Goal: Information Seeking & Learning: Learn about a topic

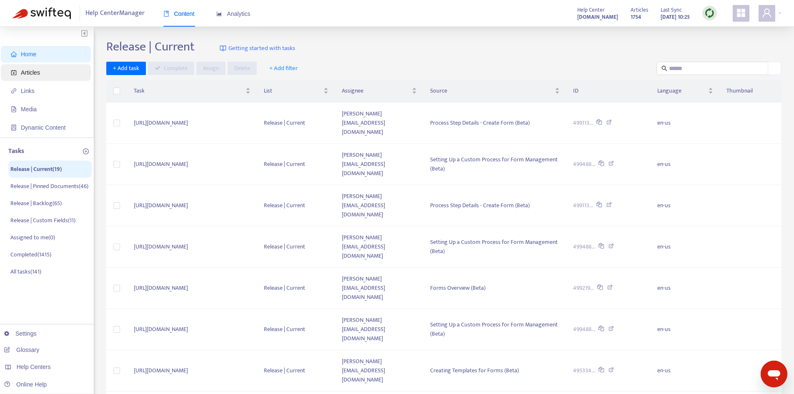
click at [41, 70] on span "Articles" at bounding box center [47, 72] width 73 height 17
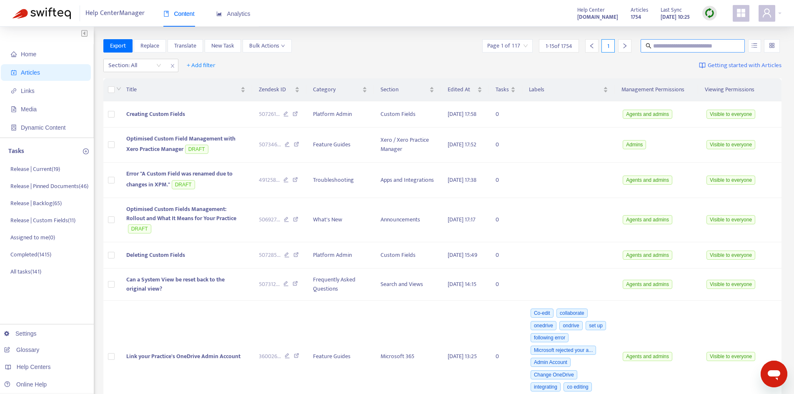
click at [666, 45] on input "text" at bounding box center [693, 45] width 80 height 9
type input "********"
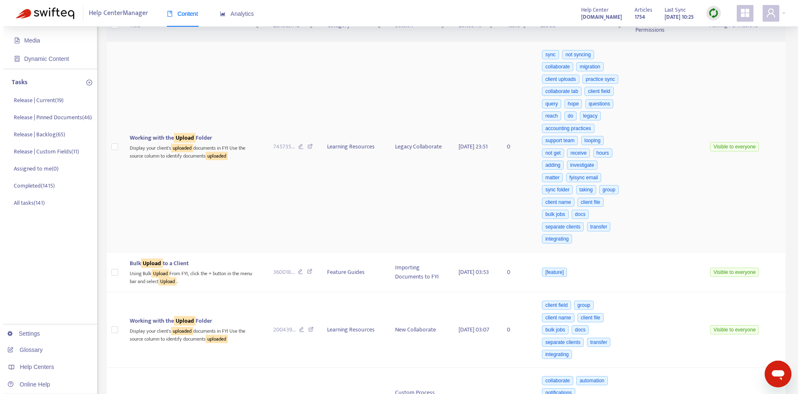
scroll to position [83, 0]
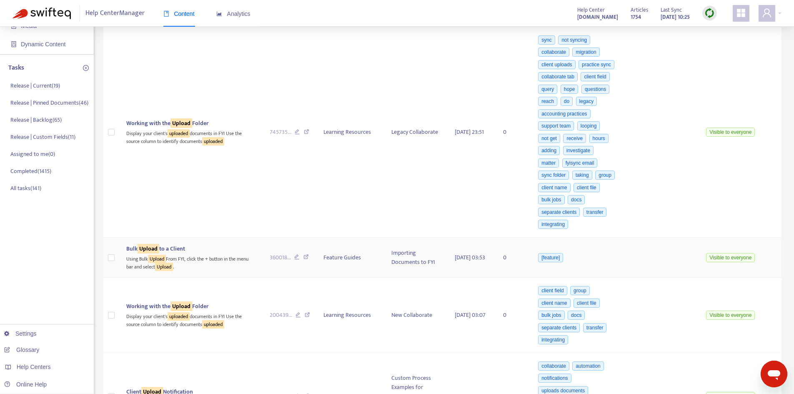
click at [221, 251] on div "Bulk Upload to a Client" at bounding box center [191, 248] width 130 height 9
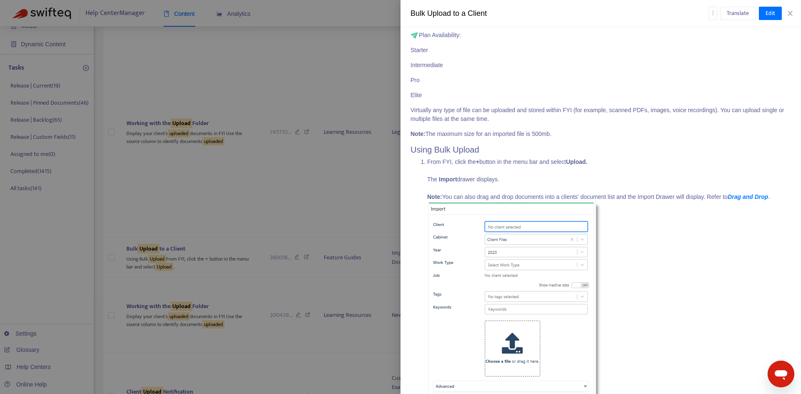
scroll to position [0, 0]
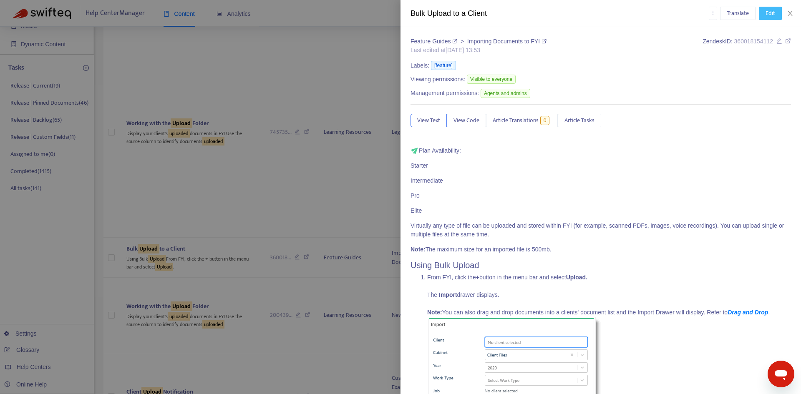
click at [766, 17] on span "Edit" at bounding box center [770, 13] width 10 height 9
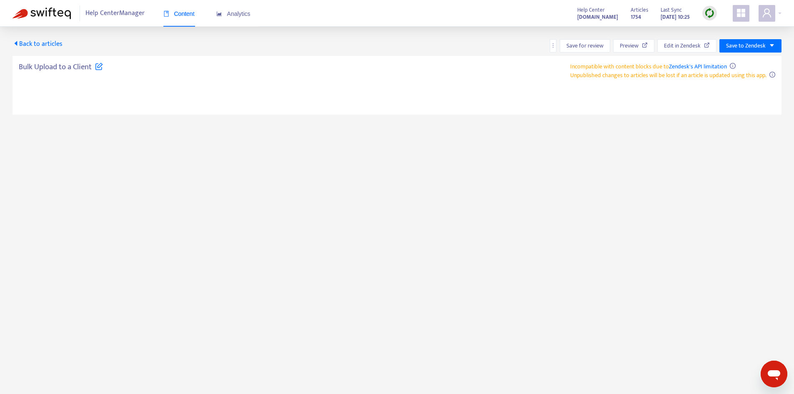
type textarea "**********"
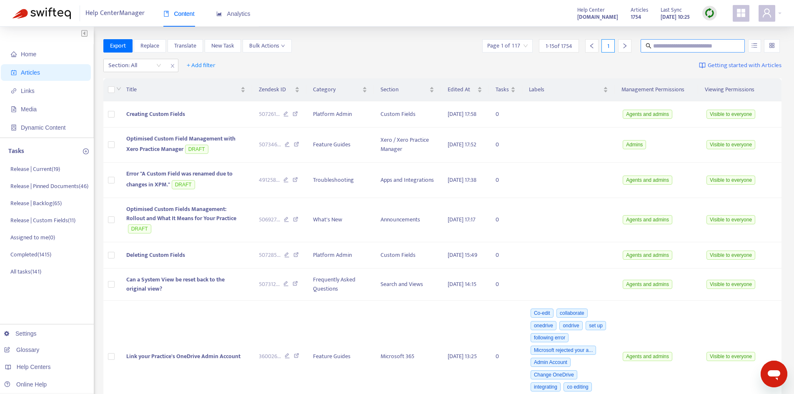
click at [665, 45] on input "text" at bounding box center [693, 45] width 80 height 9
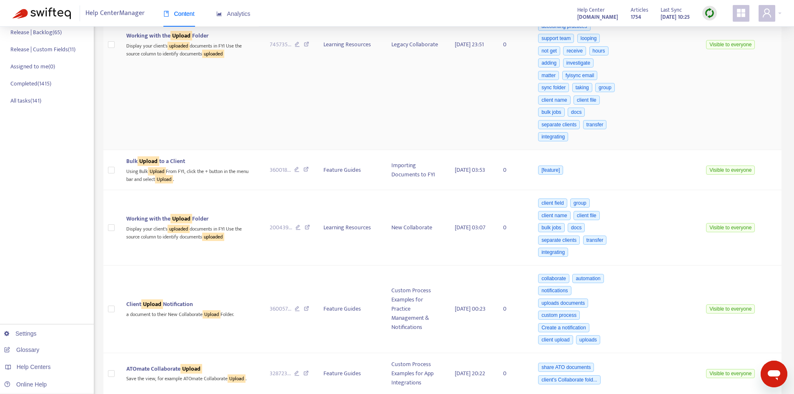
scroll to position [208, 0]
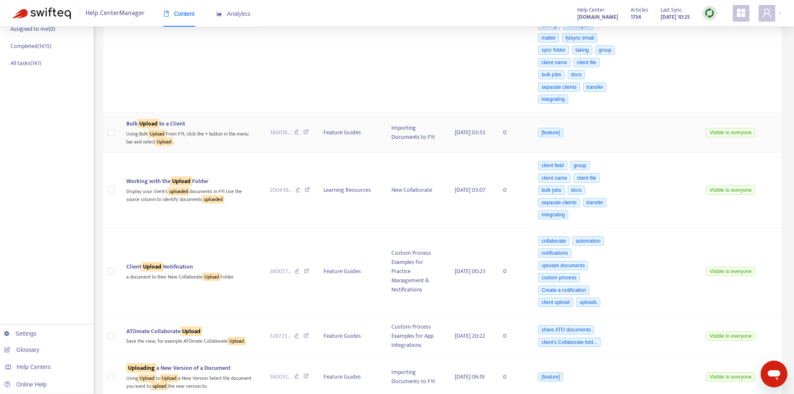
click at [206, 136] on div "Using Bulk Upload From FYI, click the + button in the menu bar and select Uploa…" at bounding box center [191, 136] width 130 height 17
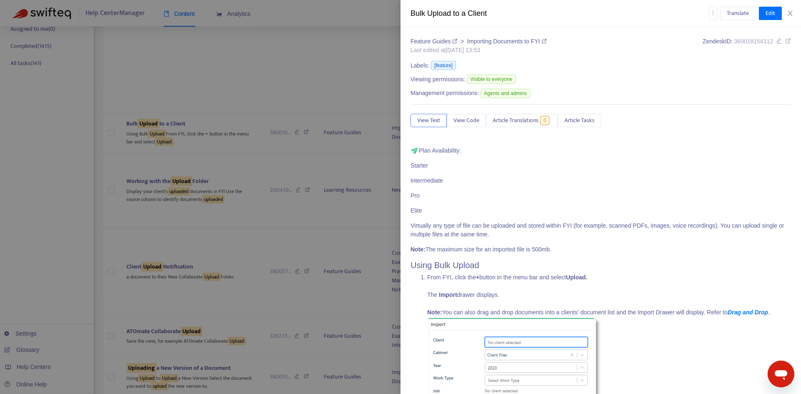
click at [785, 44] on icon at bounding box center [788, 41] width 6 height 6
click at [790, 10] on icon "close" at bounding box center [789, 13] width 7 height 7
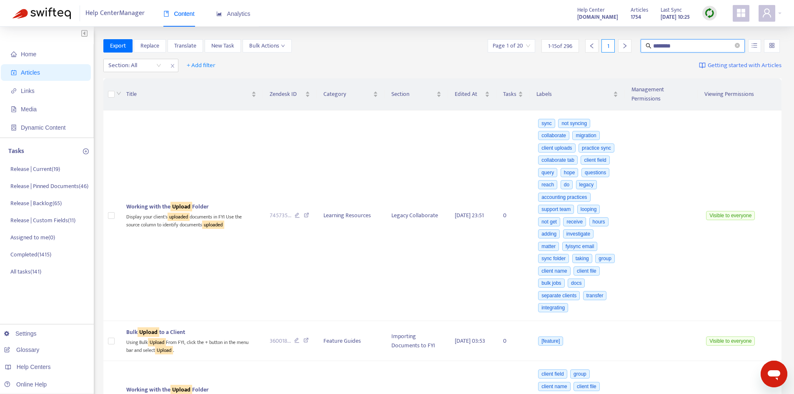
drag, startPoint x: 680, startPoint y: 48, endPoint x: 631, endPoint y: 47, distance: 49.2
click at [631, 47] on div "Page 1 of 20 1 - 15 of 296 1 ********" at bounding box center [634, 45] width 296 height 13
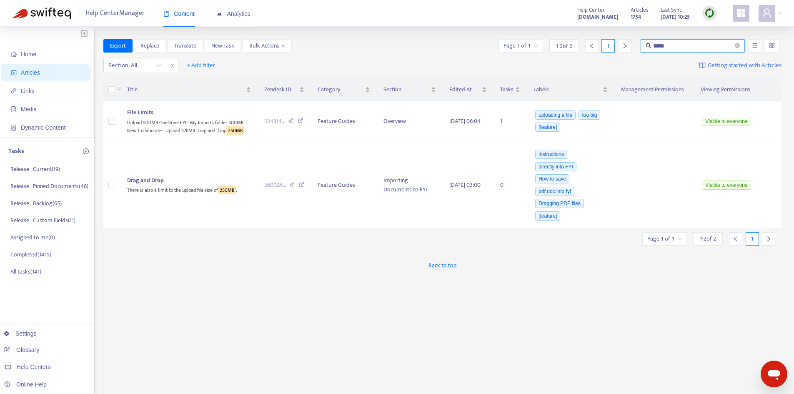
drag, startPoint x: 682, startPoint y: 45, endPoint x: 636, endPoint y: 45, distance: 45.9
click at [636, 45] on div "Page 1 of 1 1 - 2 of 2 1 *****" at bounding box center [639, 45] width 285 height 13
type input "********"
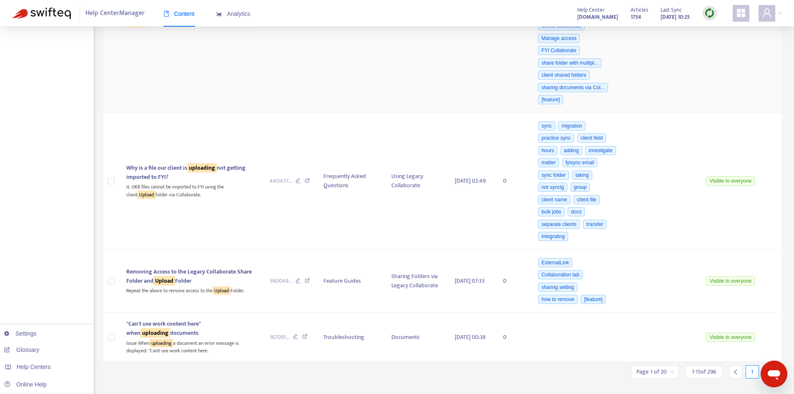
scroll to position [1094, 0]
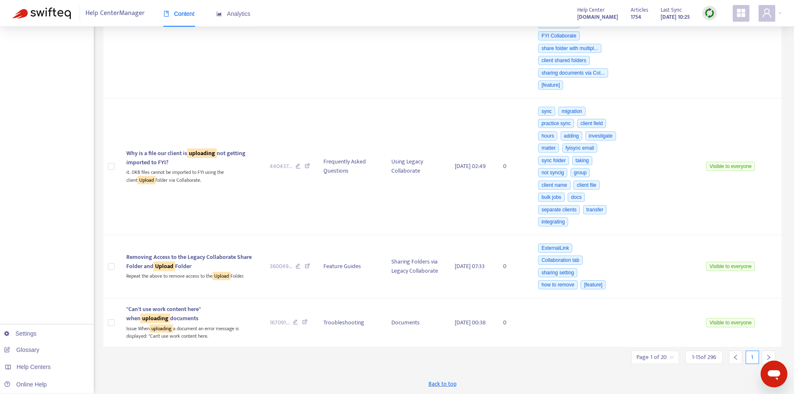
click at [669, 357] on input "search" at bounding box center [656, 357] width 38 height 13
click at [735, 335] on span "15" at bounding box center [747, 334] width 53 height 13
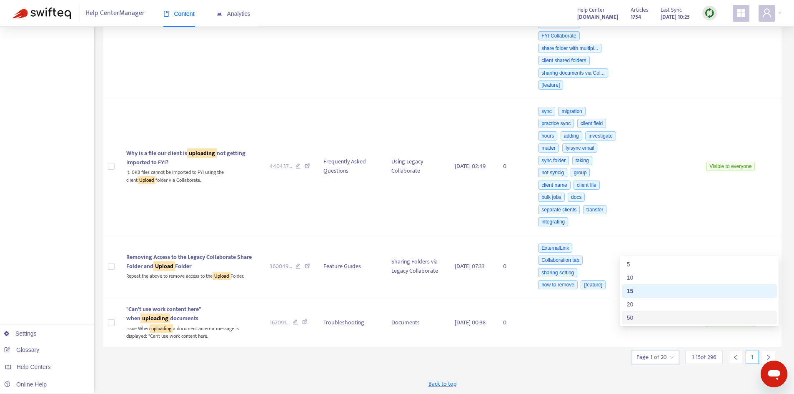
click at [642, 314] on div "50" at bounding box center [699, 317] width 145 height 9
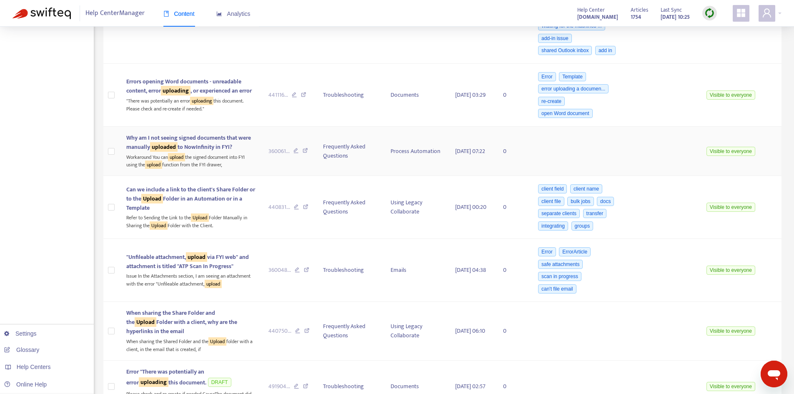
scroll to position [1594, 0]
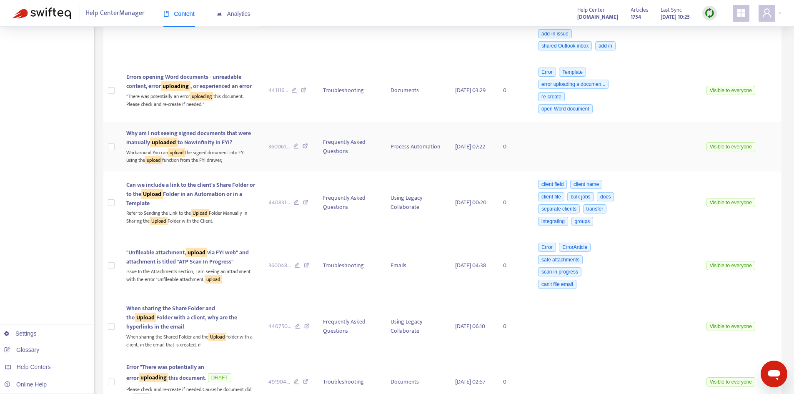
click at [217, 128] on span "Why am I not seeing signed documents that were manually uploaded to NowInfinity…" at bounding box center [188, 137] width 125 height 19
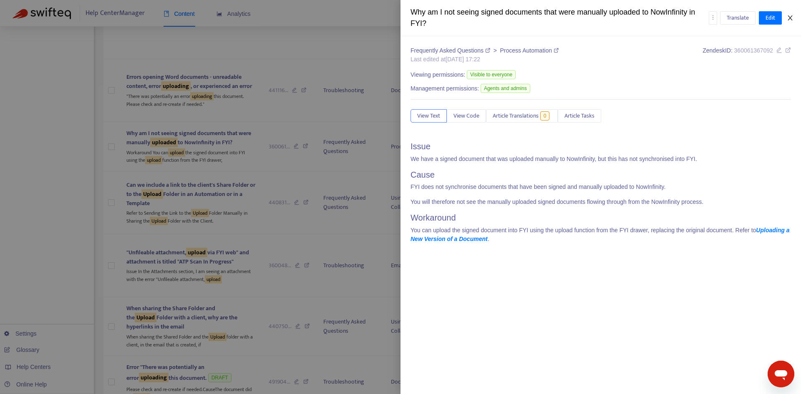
click at [786, 18] on icon "close" at bounding box center [789, 18] width 7 height 7
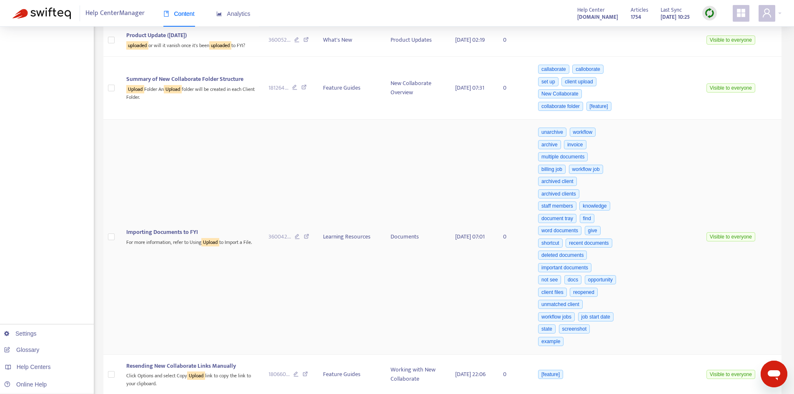
scroll to position [2762, 0]
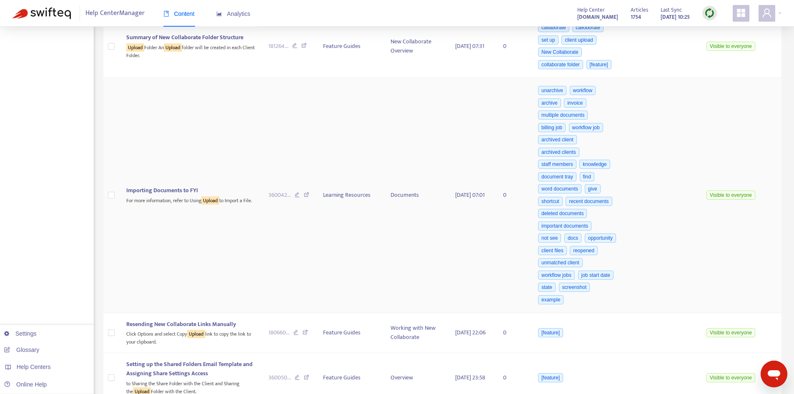
click at [181, 205] on div "For more information, refer to Using Upload to Import a File." at bounding box center [190, 200] width 129 height 10
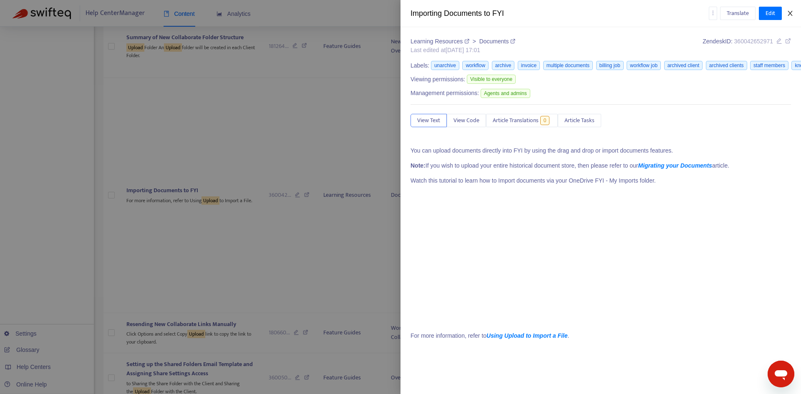
click at [791, 16] on icon "close" at bounding box center [789, 13] width 7 height 7
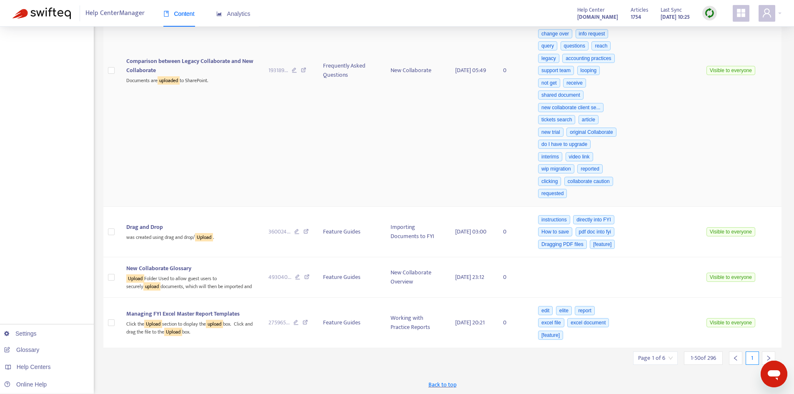
scroll to position [3852, 0]
click at [766, 357] on icon "right" at bounding box center [769, 357] width 6 height 6
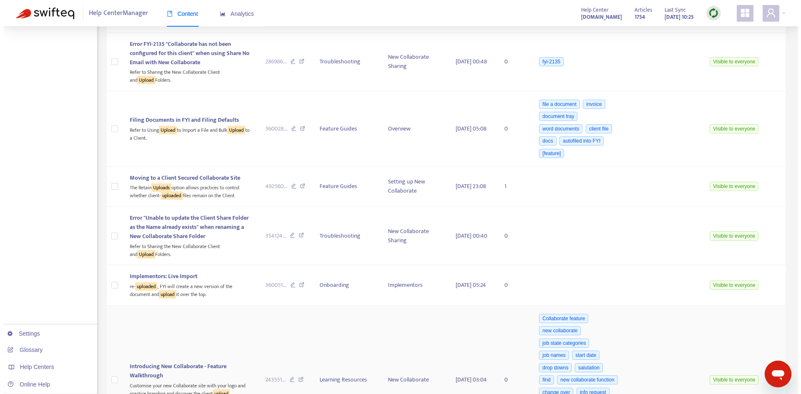
scroll to position [2499, 0]
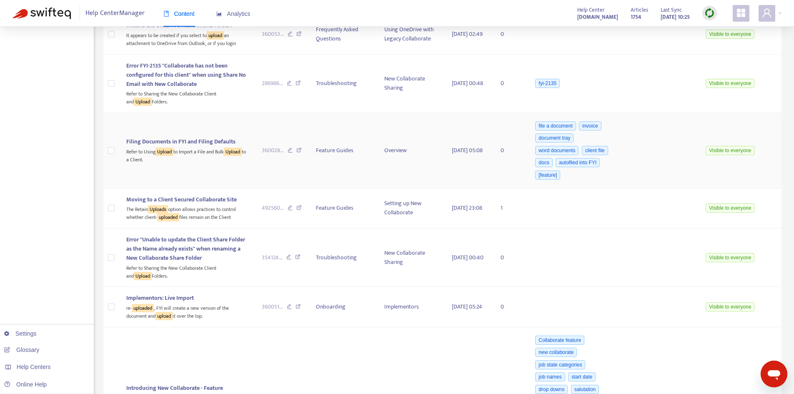
click at [186, 146] on span "Filing Documents in FYI and Filing Defaults" at bounding box center [180, 142] width 109 height 10
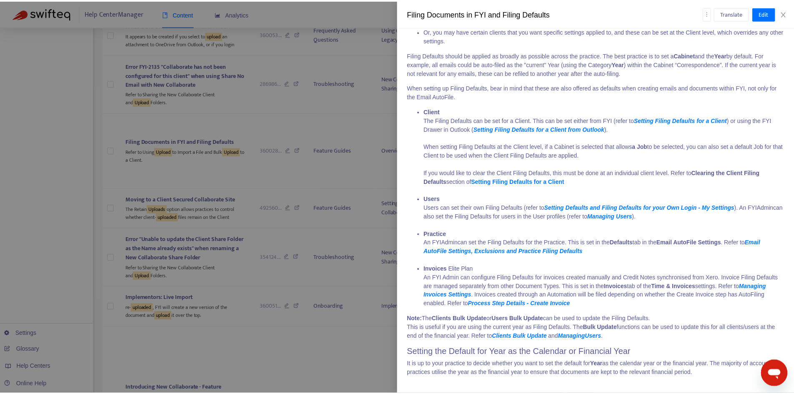
scroll to position [880, 0]
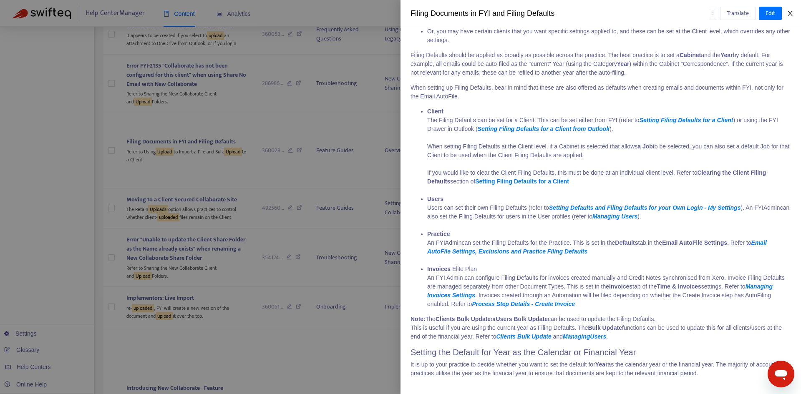
click at [792, 14] on icon "close" at bounding box center [789, 13] width 7 height 7
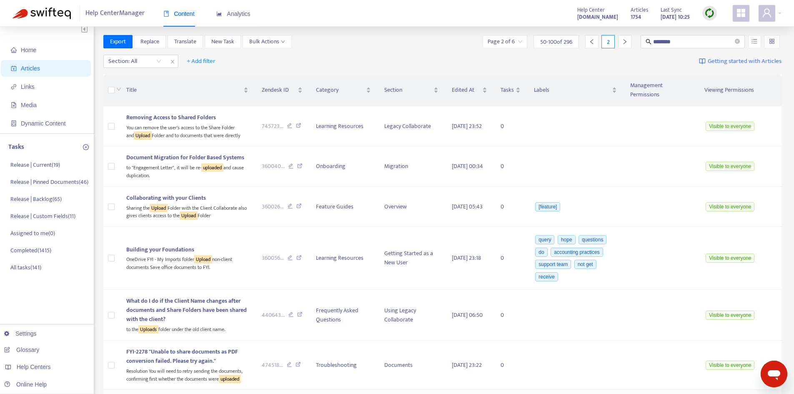
scroll to position [0, 0]
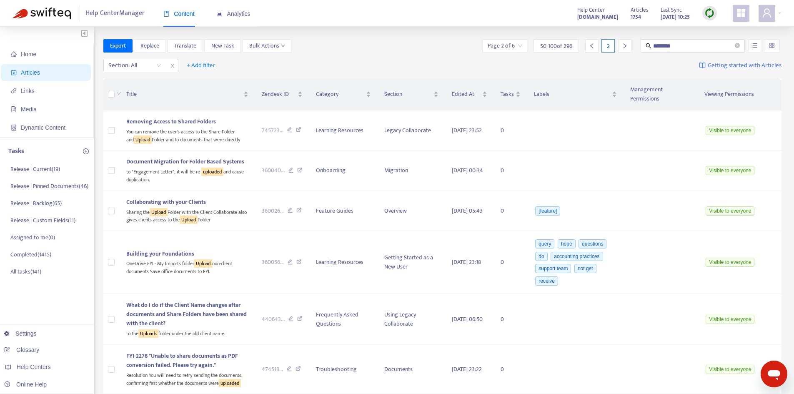
click at [628, 49] on div at bounding box center [624, 45] width 13 height 13
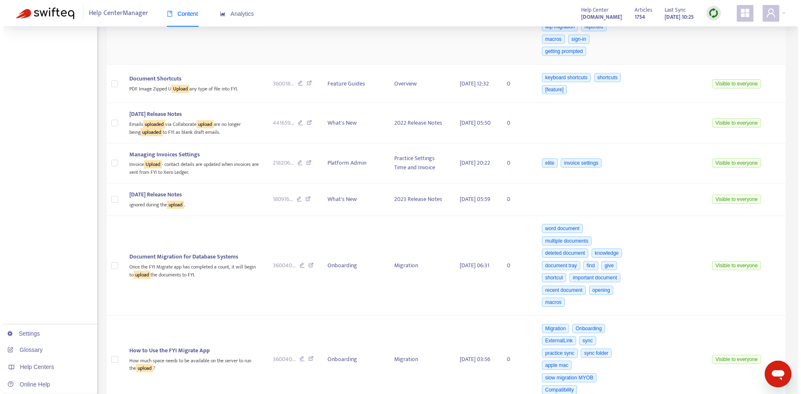
scroll to position [2543, 0]
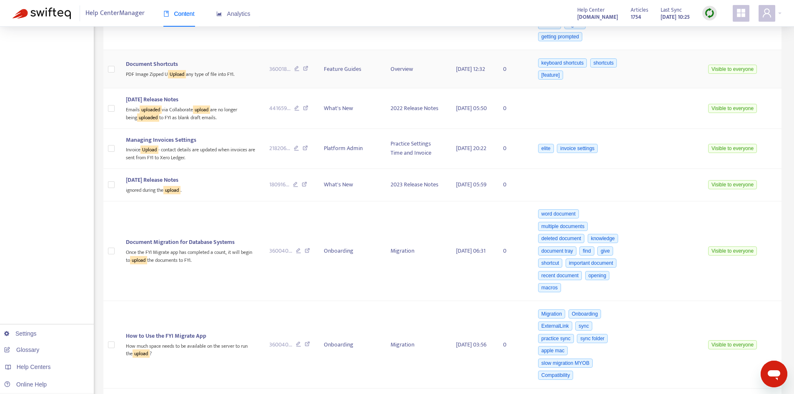
click at [144, 69] on span "Document Shortcuts" at bounding box center [152, 64] width 52 height 10
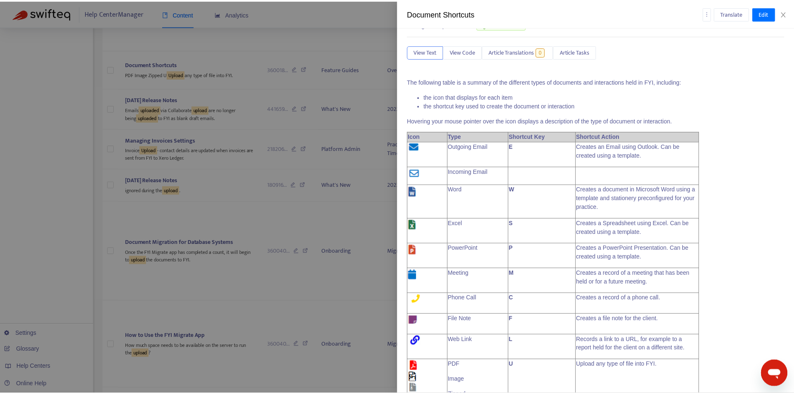
scroll to position [0, 0]
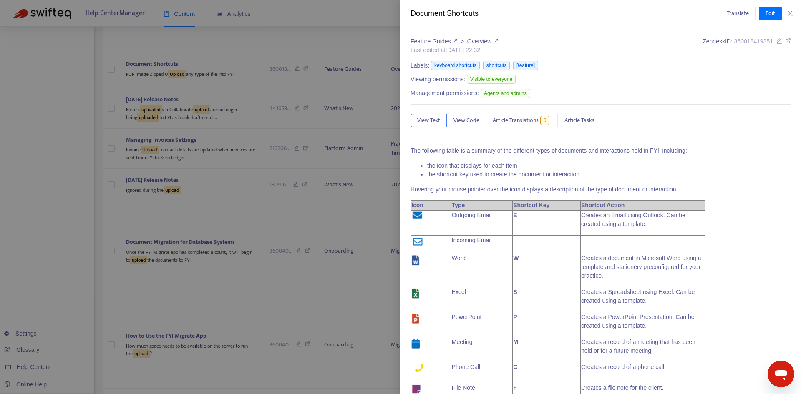
click at [785, 42] on icon at bounding box center [788, 41] width 6 height 6
click at [792, 10] on icon "close" at bounding box center [789, 13] width 7 height 7
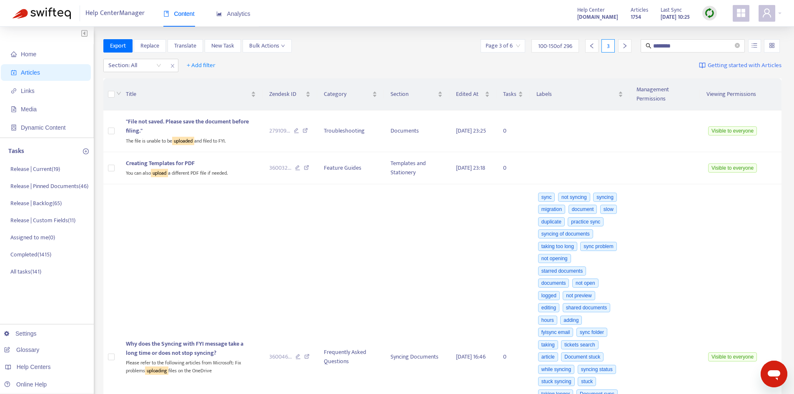
click at [627, 44] on icon "right" at bounding box center [625, 46] width 6 height 6
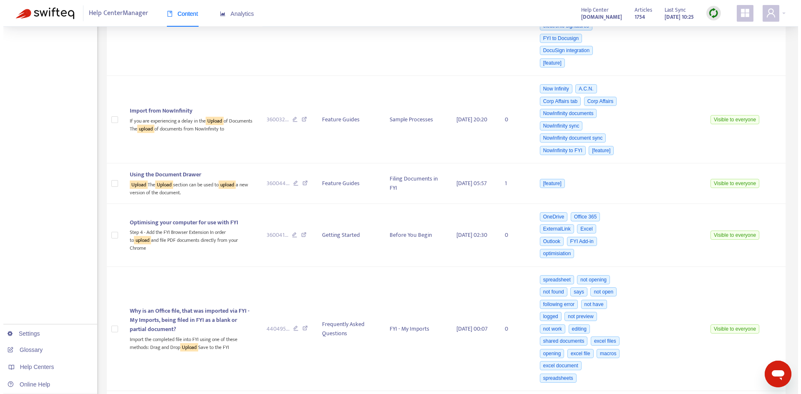
scroll to position [250, 0]
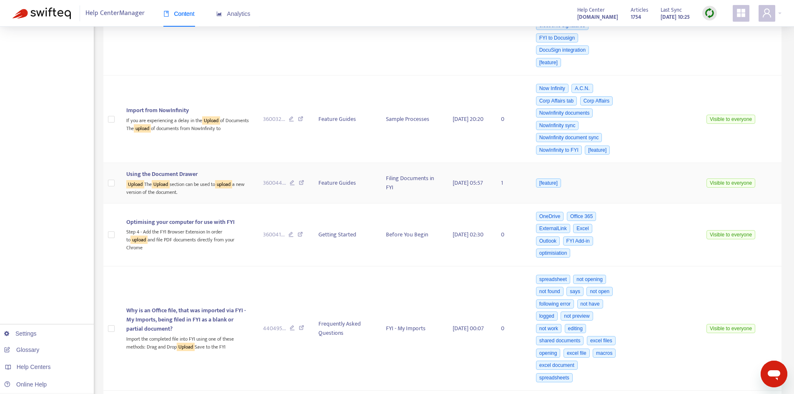
click at [189, 185] on div "Upload The Upload section can be used to upload a new version of the document." at bounding box center [187, 187] width 123 height 17
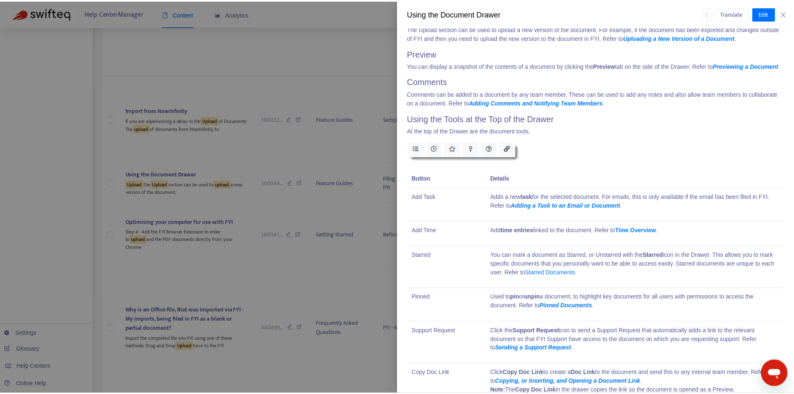
scroll to position [3210, 0]
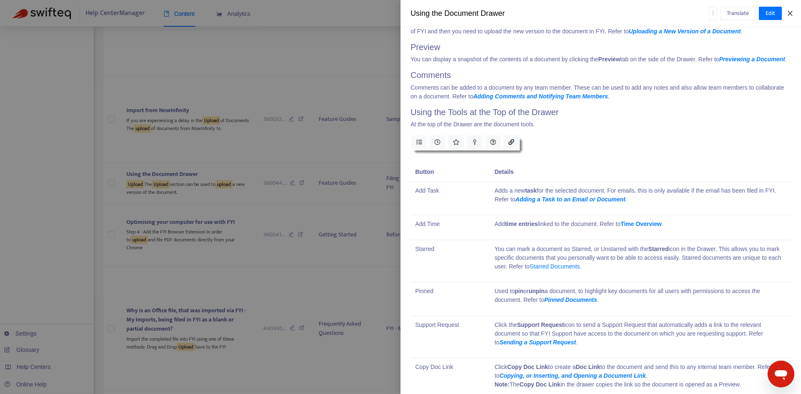
click at [793, 13] on button "Close" at bounding box center [790, 14] width 12 height 8
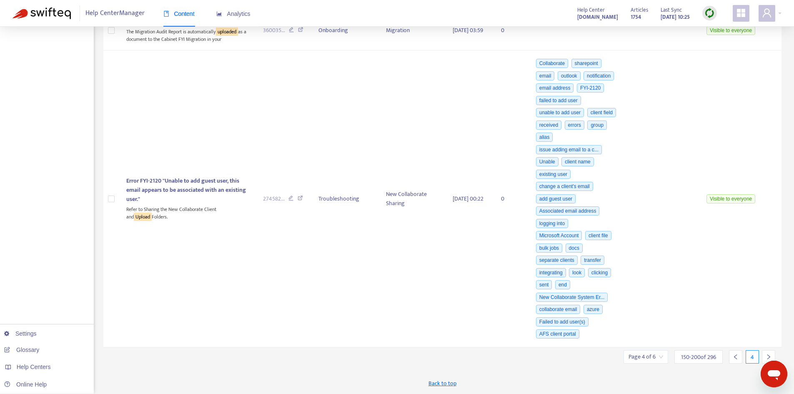
scroll to position [3704, 0]
click at [770, 354] on div at bounding box center [768, 356] width 13 height 13
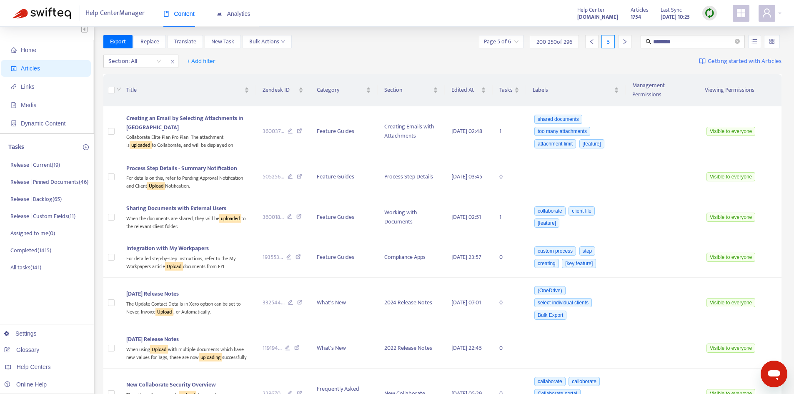
scroll to position [0, 0]
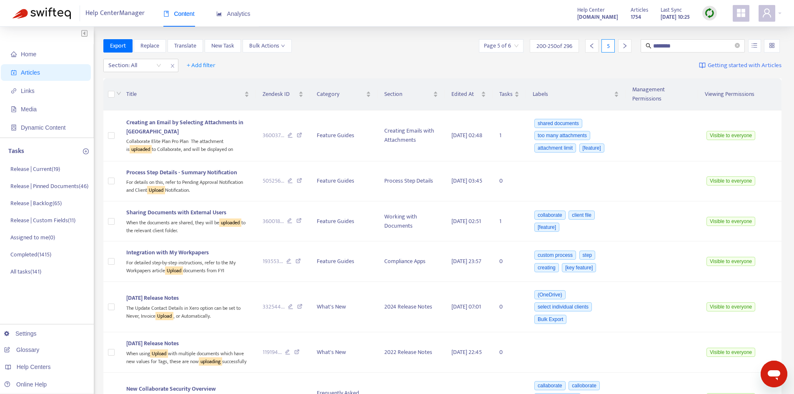
click at [628, 48] on div at bounding box center [624, 45] width 13 height 13
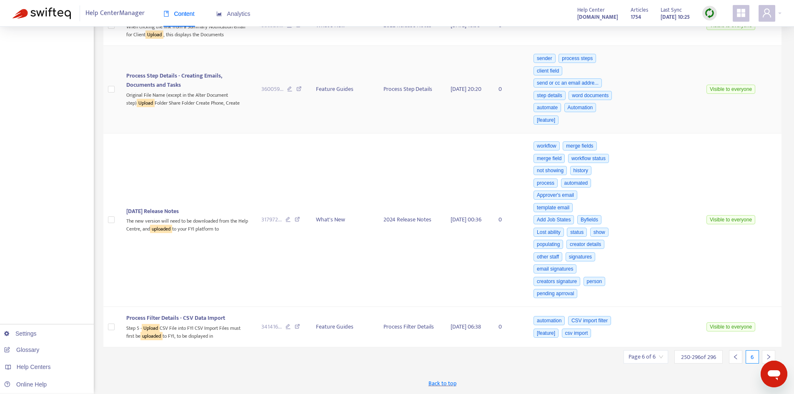
scroll to position [3235, 0]
